Goal: Information Seeking & Learning: Learn about a topic

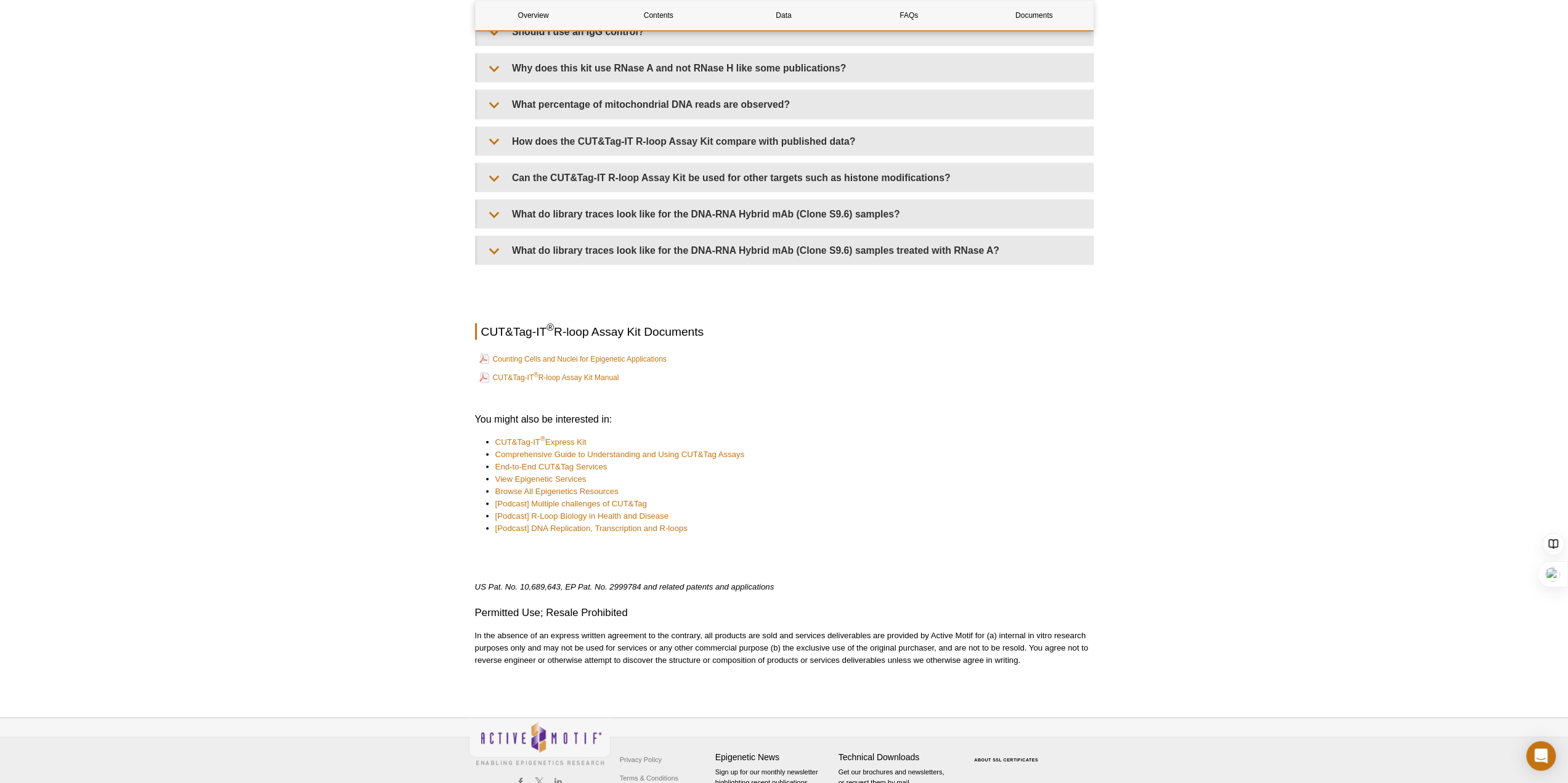
scroll to position [2804, 0]
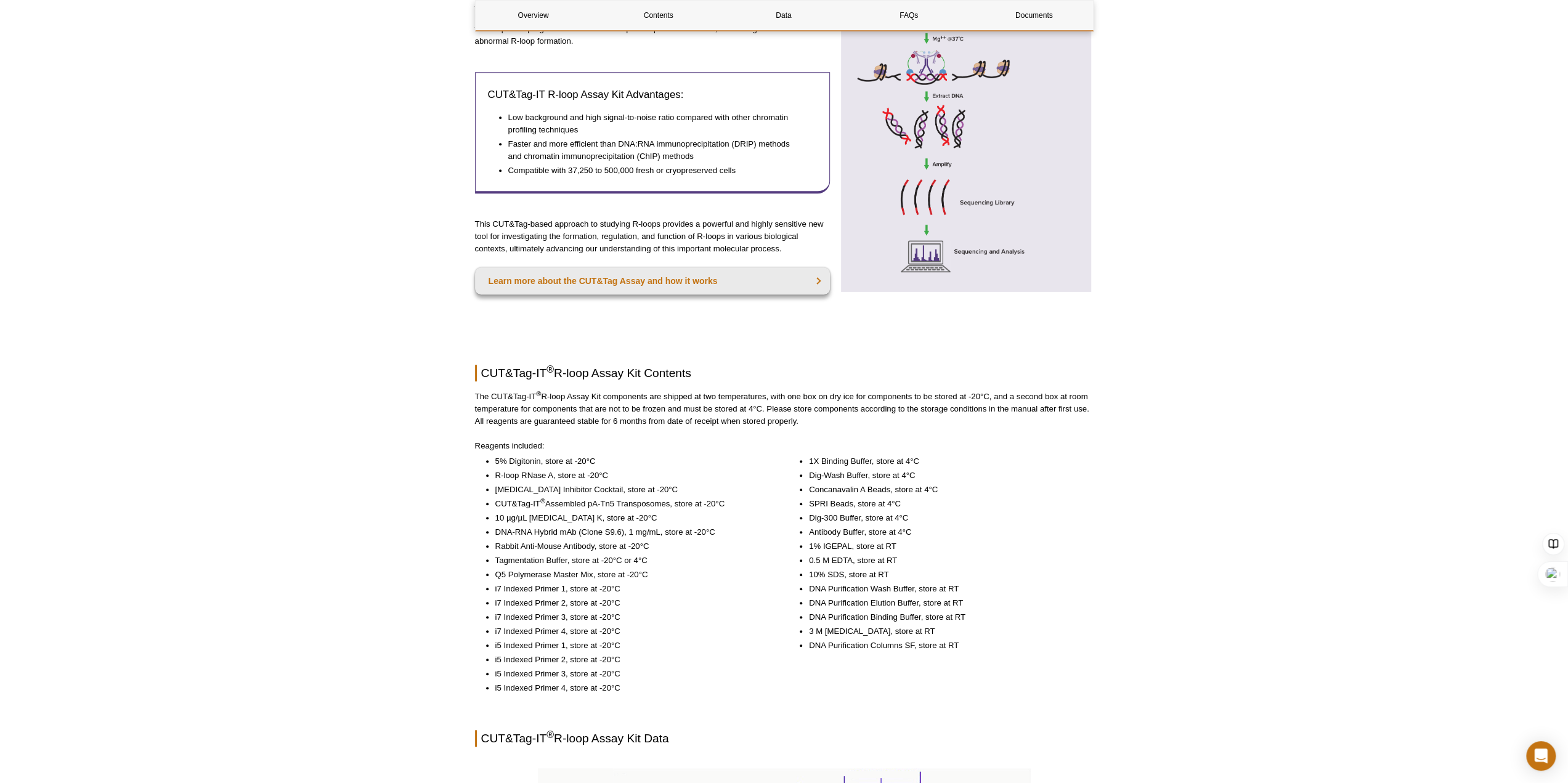
scroll to position [155, 0]
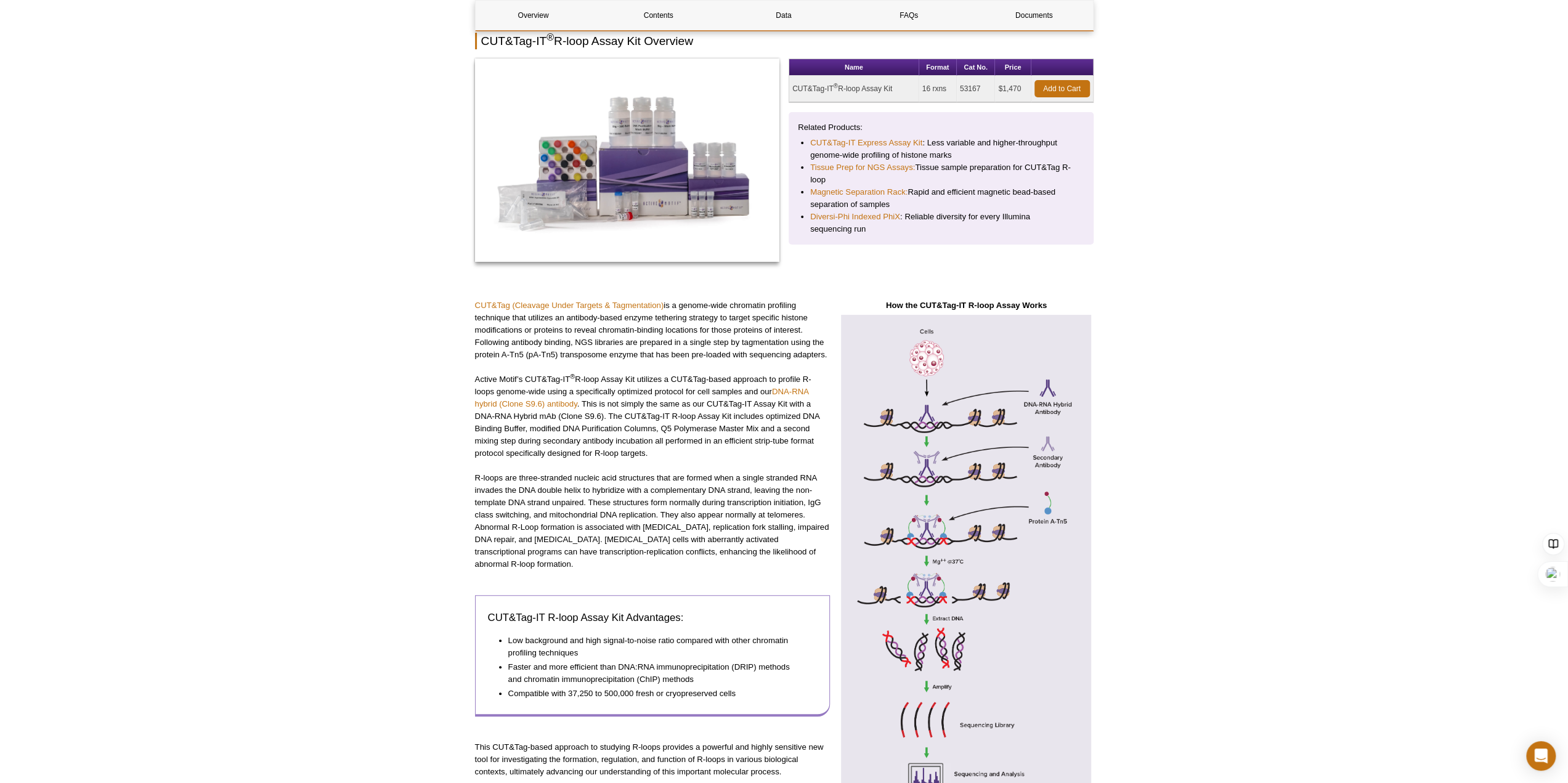
click at [547, 661] on li "Faster and more efficient than DNA:RNA immunoprecipitation (DRIP) methods and c…" at bounding box center [657, 673] width 297 height 24
click at [527, 688] on li "Compatible with 37,250 to 500,000 fresh or cryopreserved cells" at bounding box center [657, 693] width 297 height 13
drag, startPoint x: 568, startPoint y: 680, endPoint x: 656, endPoint y: 682, distance: 88.0
click at [656, 688] on li "Compatible with 37,250 to 500,000 fresh or cryopreserved cells" at bounding box center [657, 693] width 297 height 13
click at [687, 688] on li "Compatible with 37,250 to 500,000 fresh or cryopreserved cells" at bounding box center [657, 693] width 297 height 13
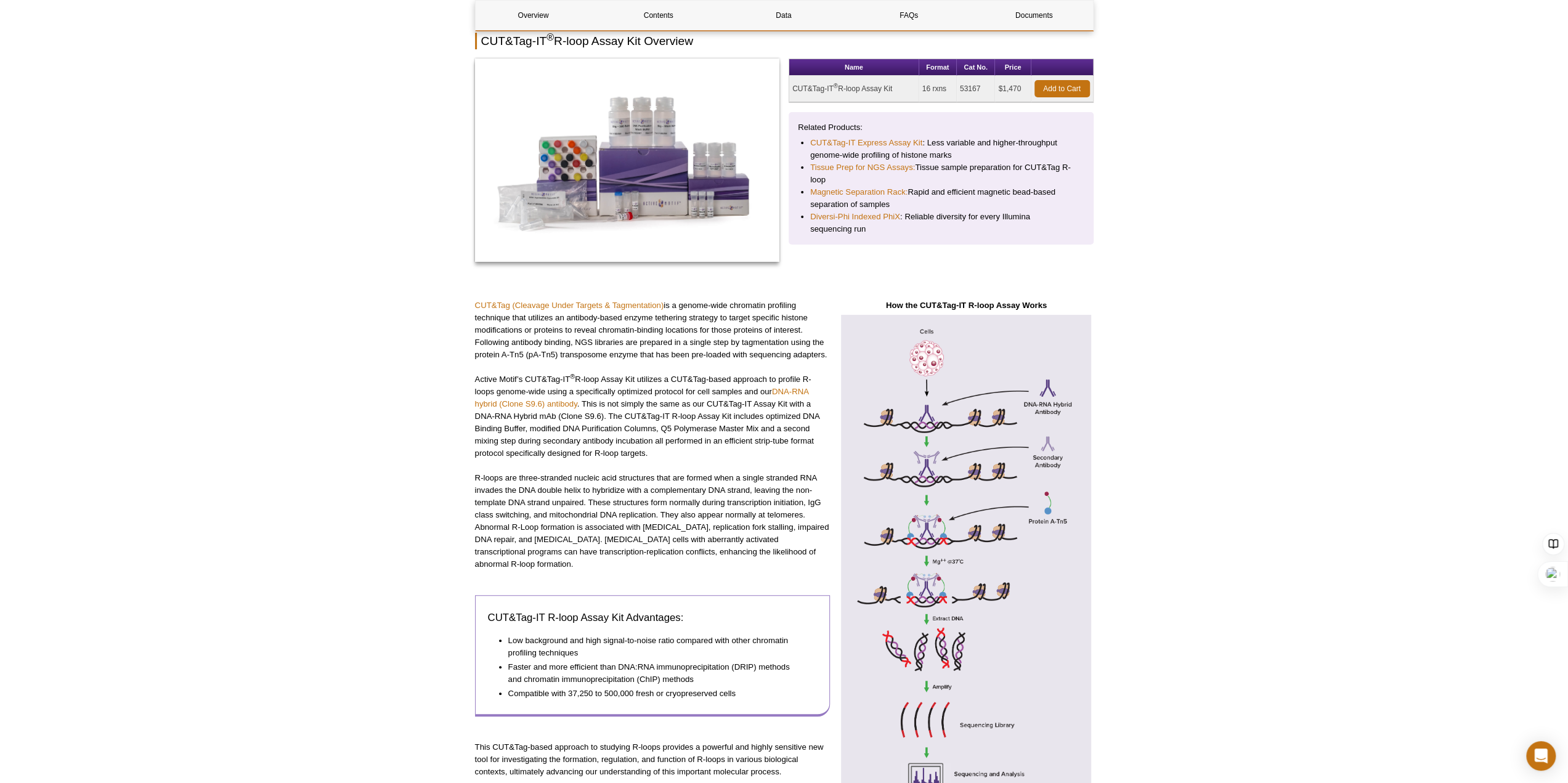
click at [754, 661] on li "Faster and more efficient than DNA:RNA immunoprecipitation (DRIP) methods and c…" at bounding box center [657, 673] width 297 height 24
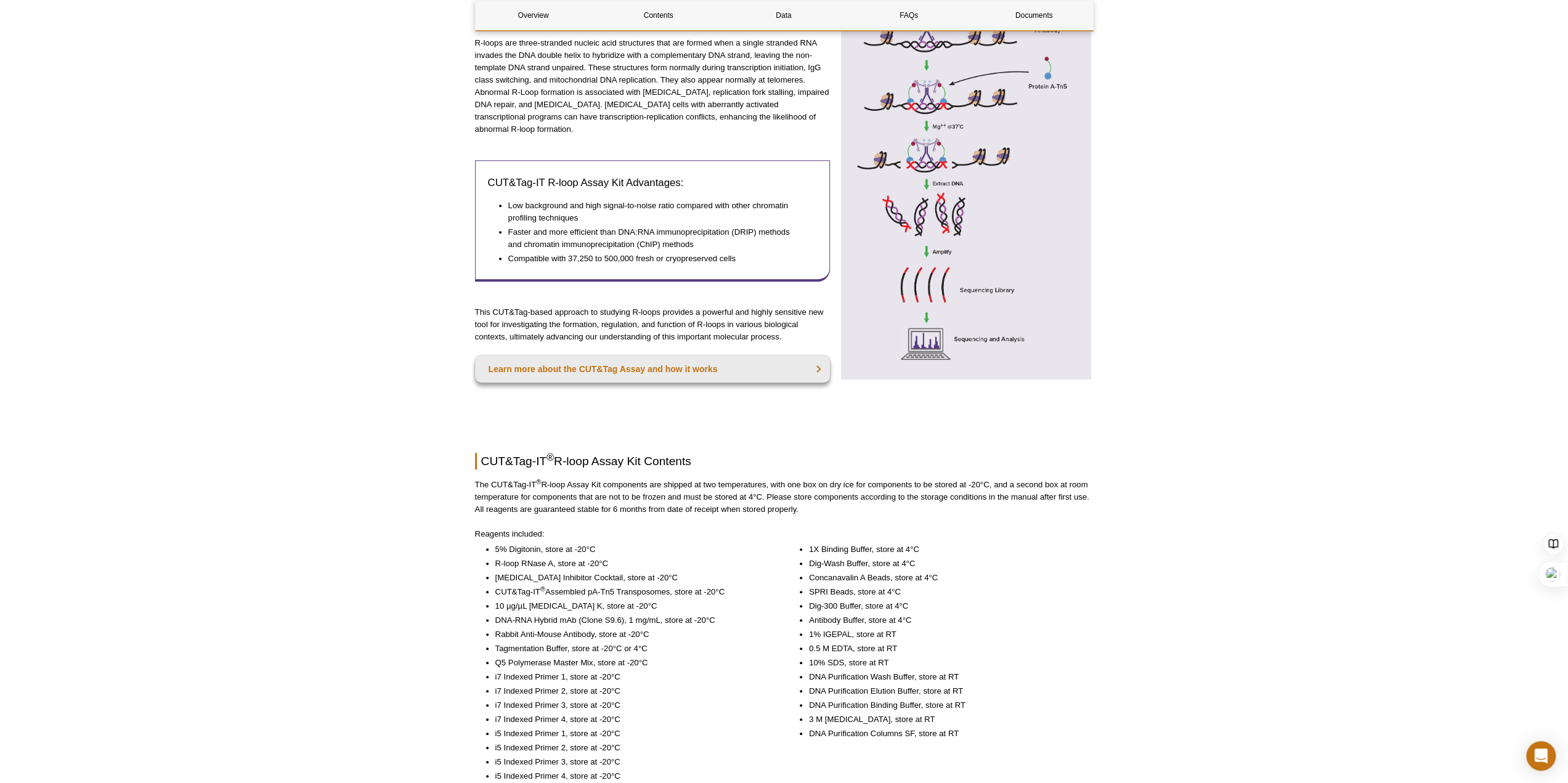
scroll to position [648, 0]
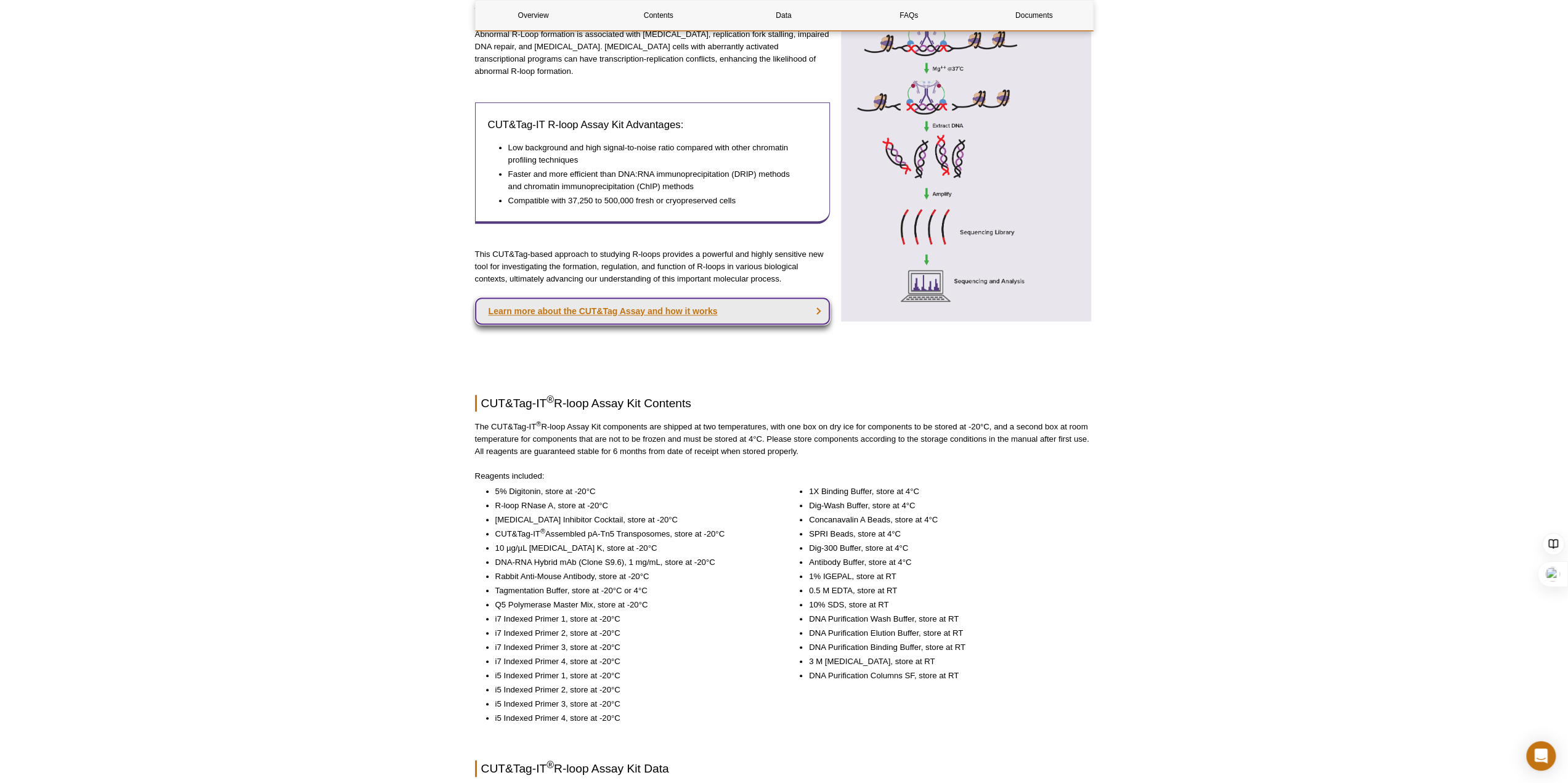
click at [778, 305] on link "Learn more about the CUT&Tag Assay and how it works" at bounding box center [652, 311] width 356 height 27
